Goal: Transaction & Acquisition: Download file/media

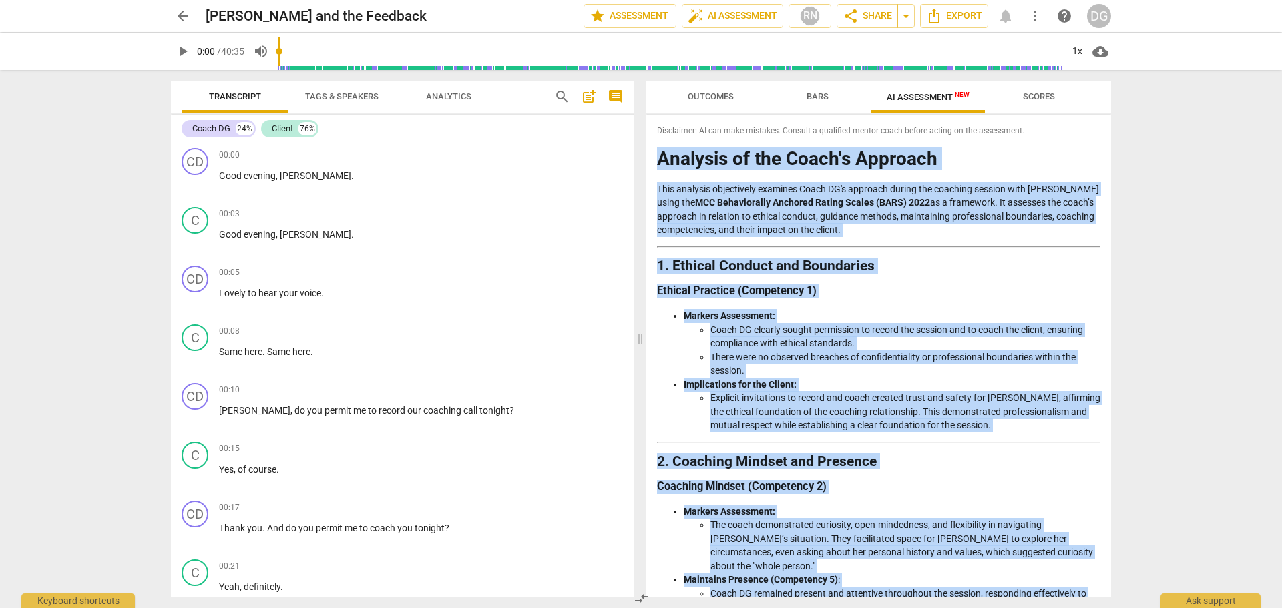
scroll to position [1949, 0]
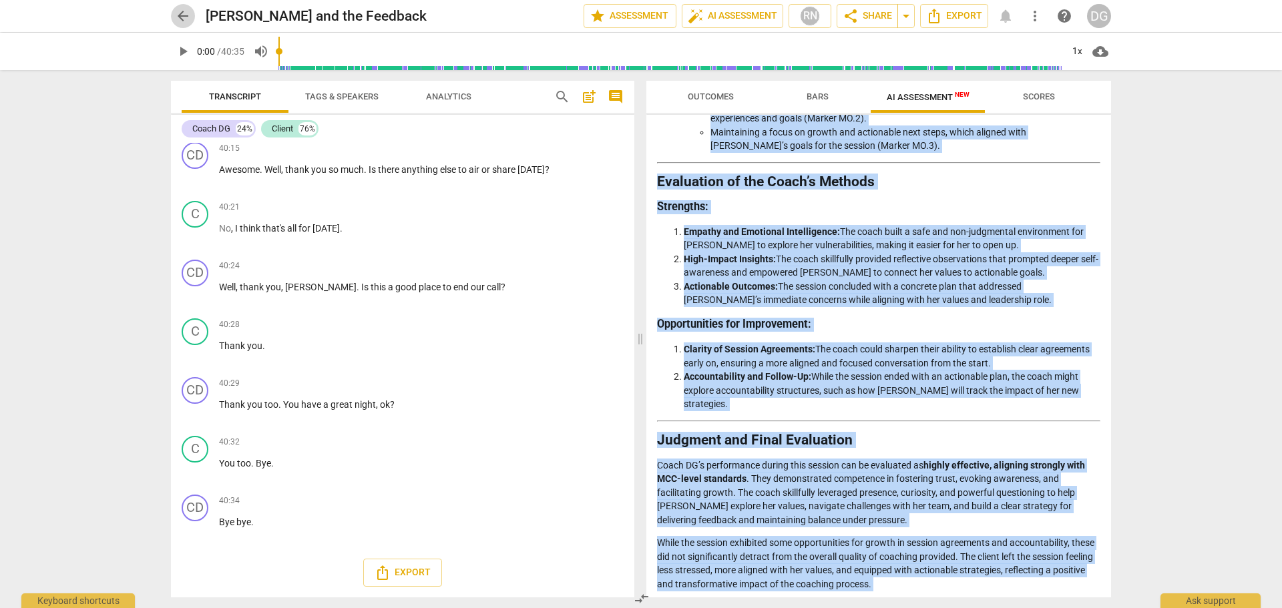
click at [188, 13] on span "arrow_back" at bounding box center [183, 16] width 16 height 16
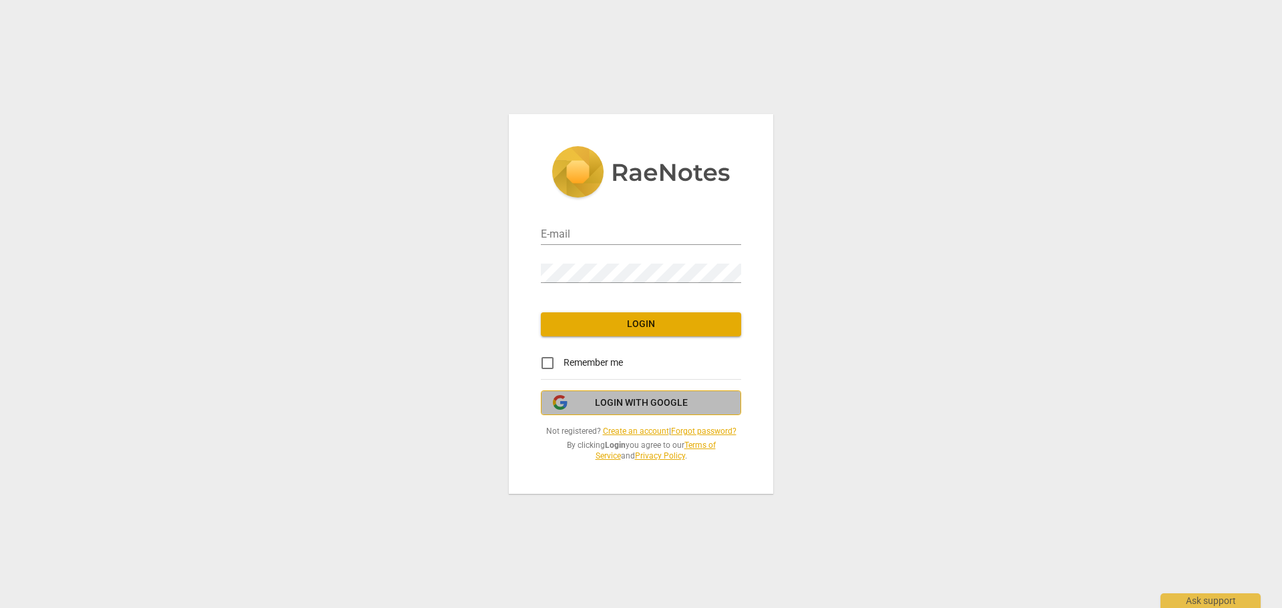
click at [604, 407] on span "Login with Google" at bounding box center [641, 403] width 93 height 13
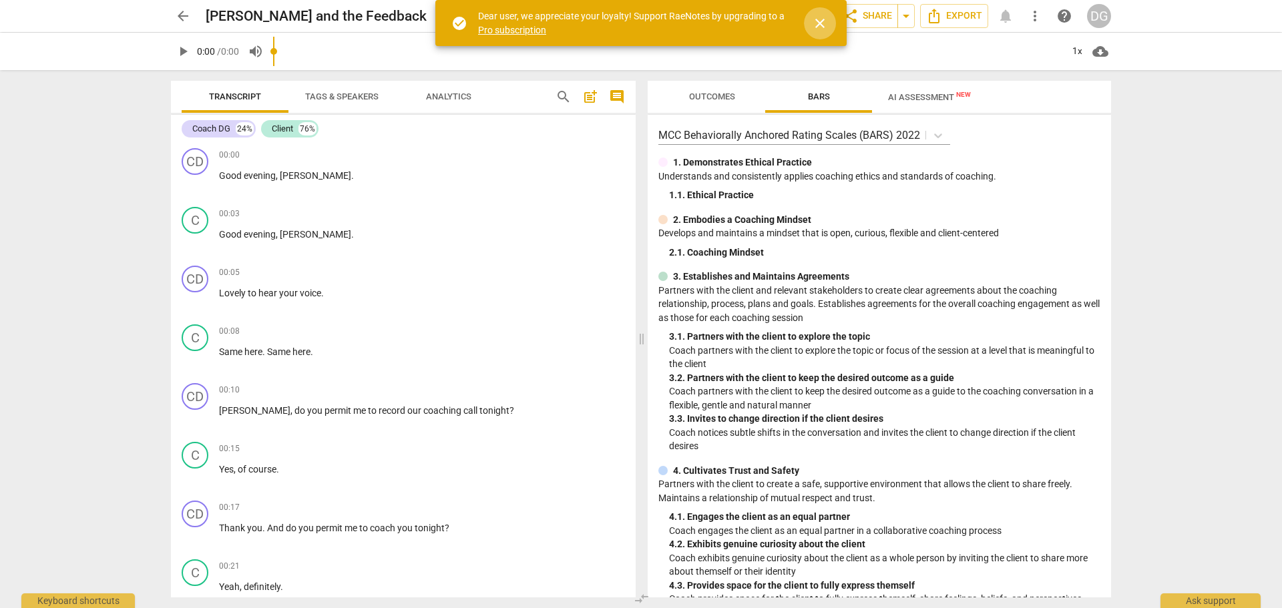
click at [824, 25] on span "close" at bounding box center [820, 23] width 16 height 16
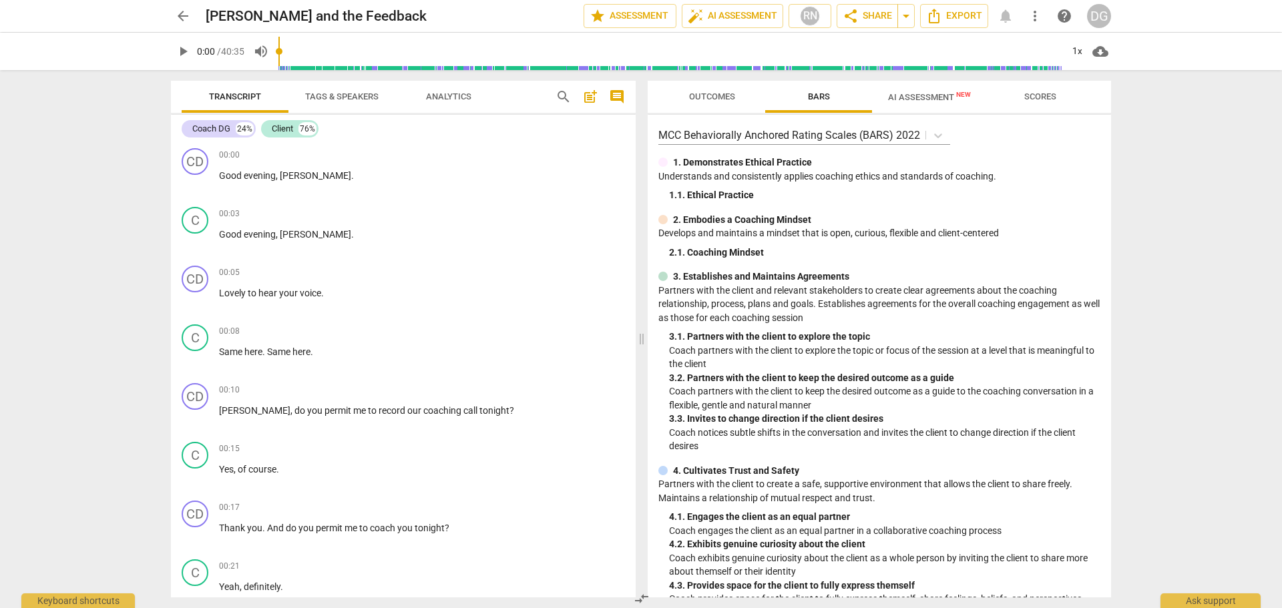
click at [188, 15] on span "arrow_back" at bounding box center [183, 16] width 16 height 16
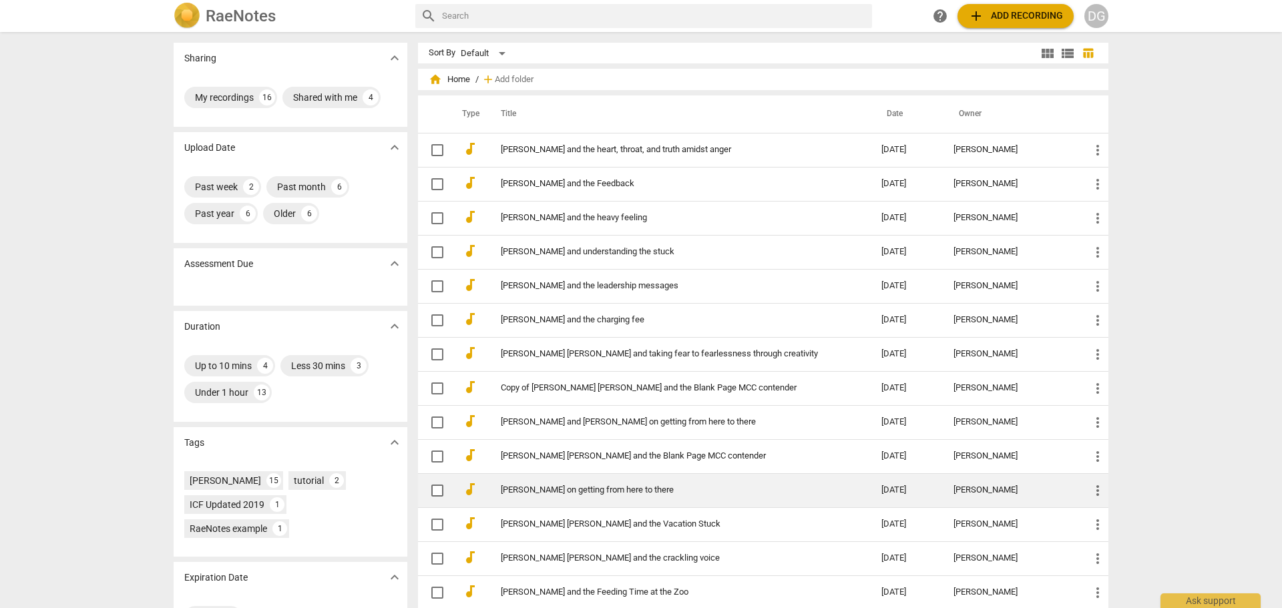
click at [725, 487] on link "Tese Mascari on getting from here to there" at bounding box center [667, 490] width 332 height 10
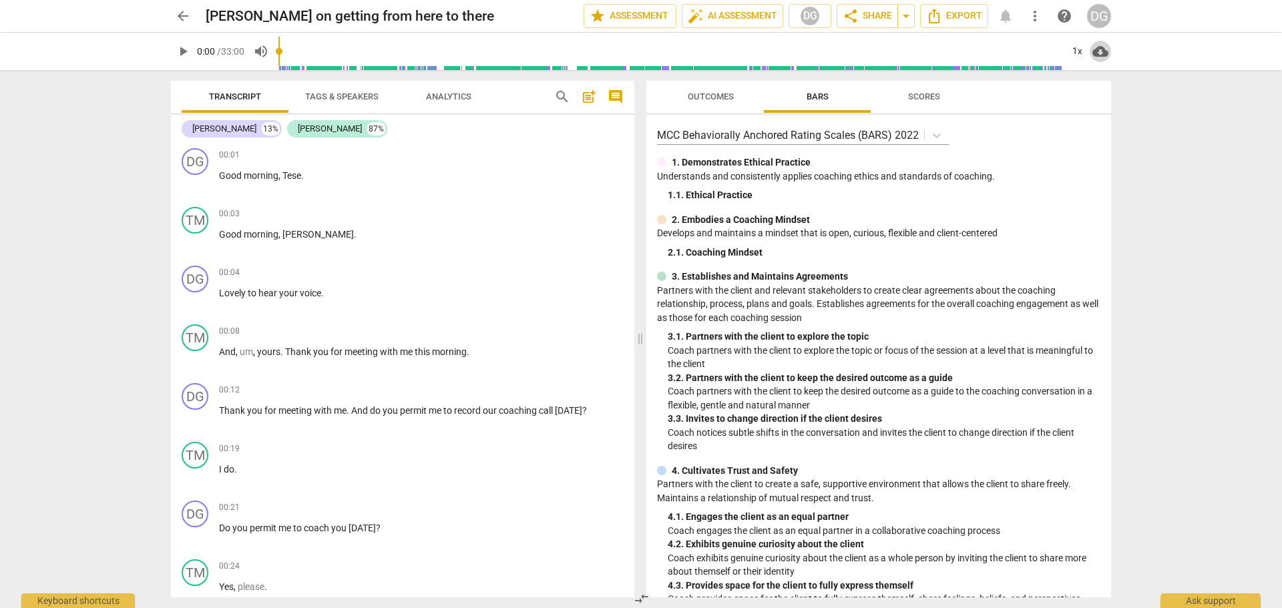
click at [1100, 50] on span "cloud_download" at bounding box center [1100, 51] width 16 height 16
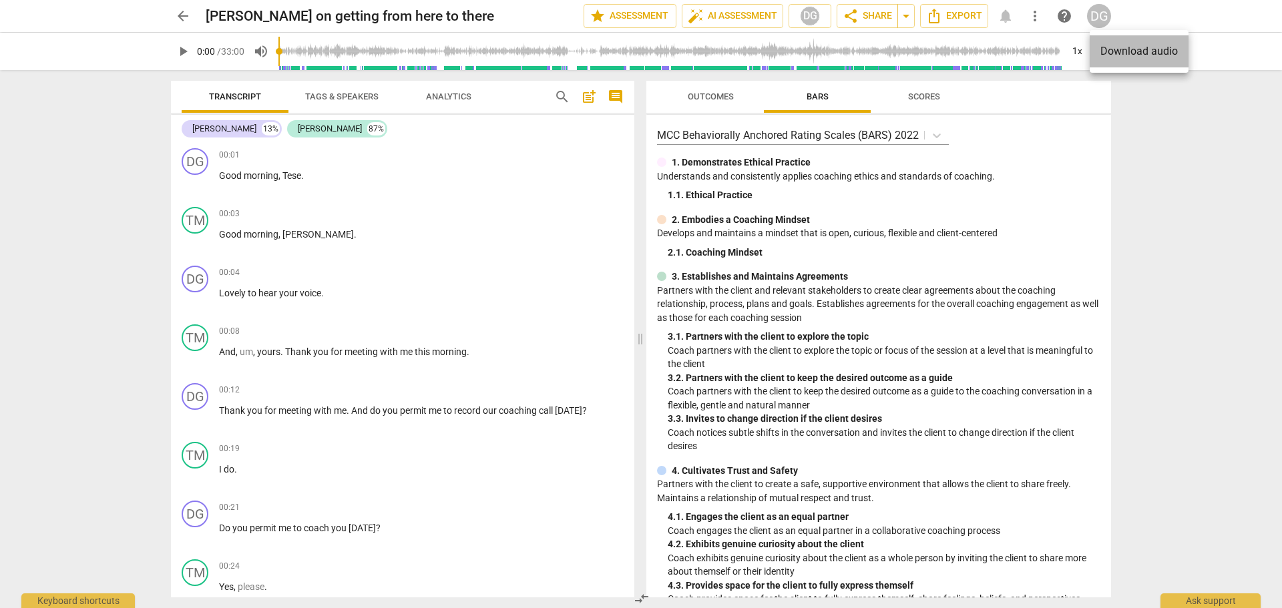
click at [1109, 47] on li "Download audio" at bounding box center [1139, 51] width 99 height 32
